Goal: Information Seeking & Learning: Learn about a topic

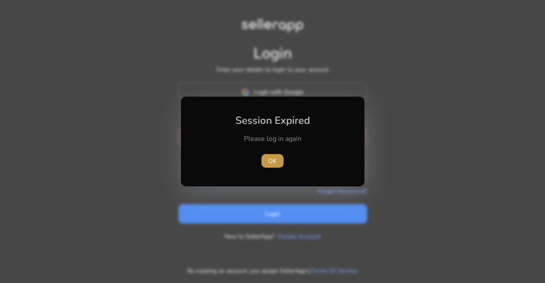
click at [278, 166] on span "button" at bounding box center [272, 161] width 22 height 20
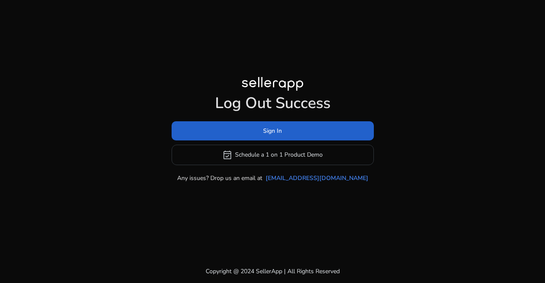
click at [287, 129] on span at bounding box center [272, 130] width 202 height 20
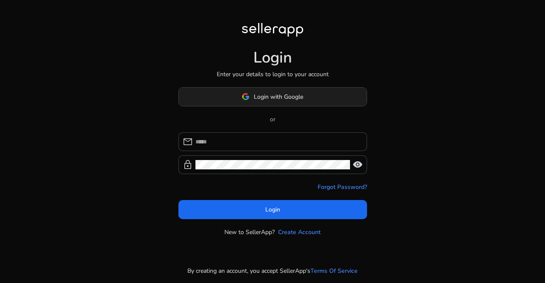
click at [287, 98] on span "Login with Google" at bounding box center [278, 96] width 49 height 9
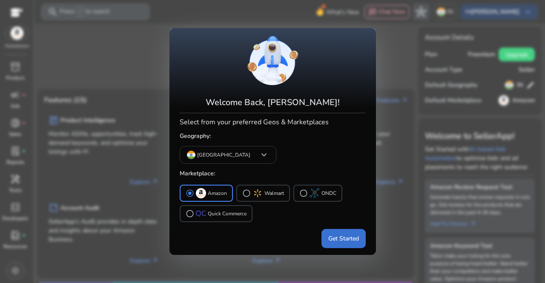
click at [331, 239] on span "Get Started" at bounding box center [343, 238] width 31 height 9
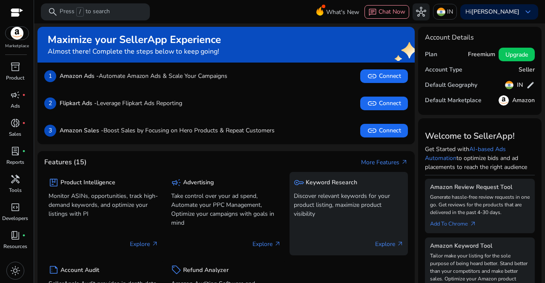
click at [325, 178] on div "key Keyword Research" at bounding box center [349, 182] width 110 height 12
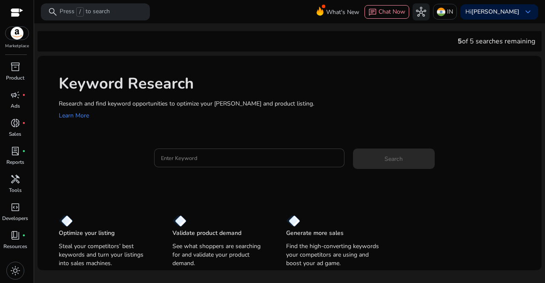
click at [277, 158] on input "Enter Keyword" at bounding box center [249, 157] width 177 height 9
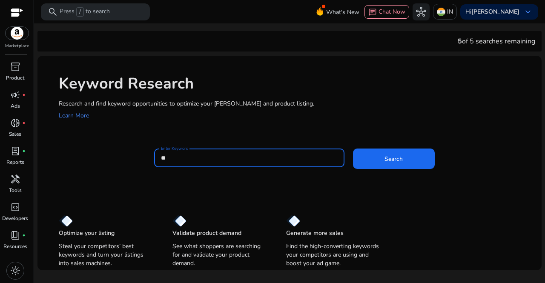
type input "*"
type input "*********"
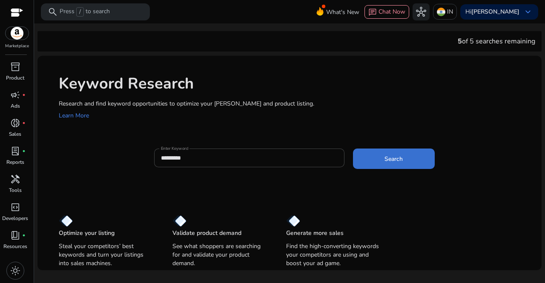
click at [371, 157] on span at bounding box center [394, 159] width 82 height 20
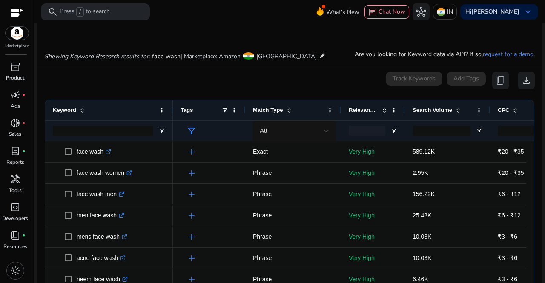
drag, startPoint x: 515, startPoint y: 34, endPoint x: 293, endPoint y: 32, distance: 222.1
click at [293, 32] on div "Showing Keyword Research results for: face wash | Marketplace: Amazon [GEOGRAPH…" at bounding box center [289, 47] width 504 height 35
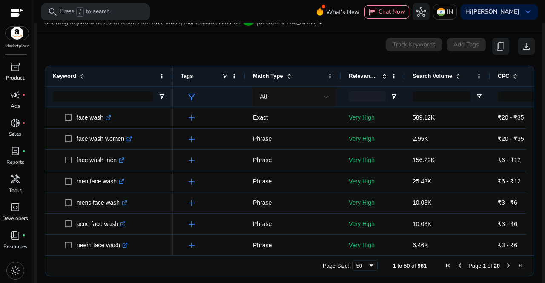
scroll to position [109, 0]
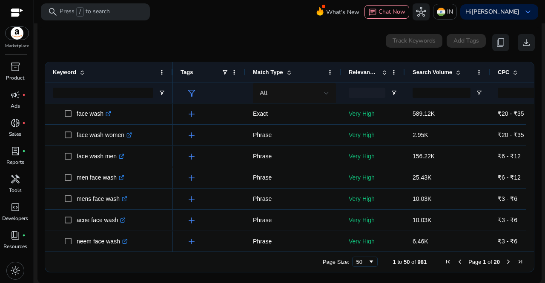
click at [505, 261] on span "Next Page" at bounding box center [508, 261] width 7 height 7
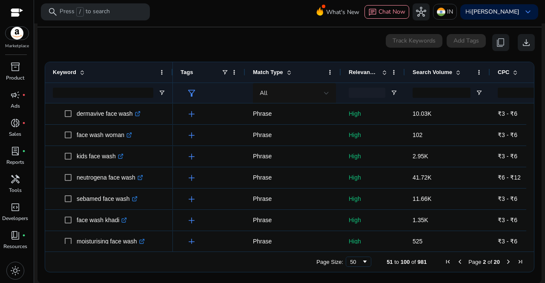
click at [505, 261] on span "Next Page" at bounding box center [508, 261] width 7 height 7
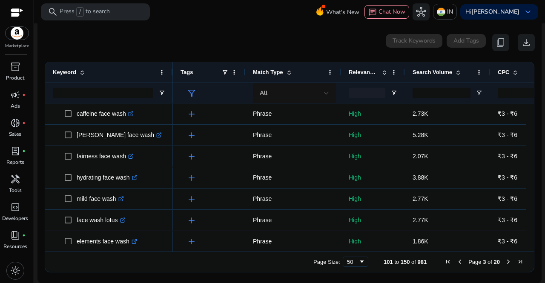
click at [505, 261] on span "Next Page" at bounding box center [508, 261] width 7 height 7
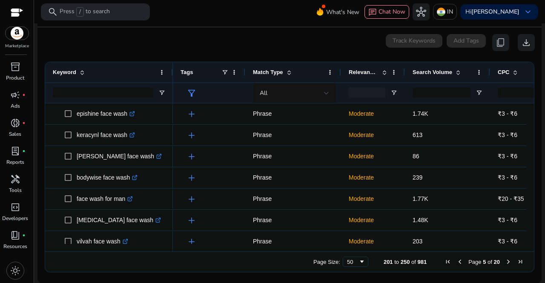
click at [505, 261] on span "Next Page" at bounding box center [508, 261] width 7 height 7
